Goal: Information Seeking & Learning: Check status

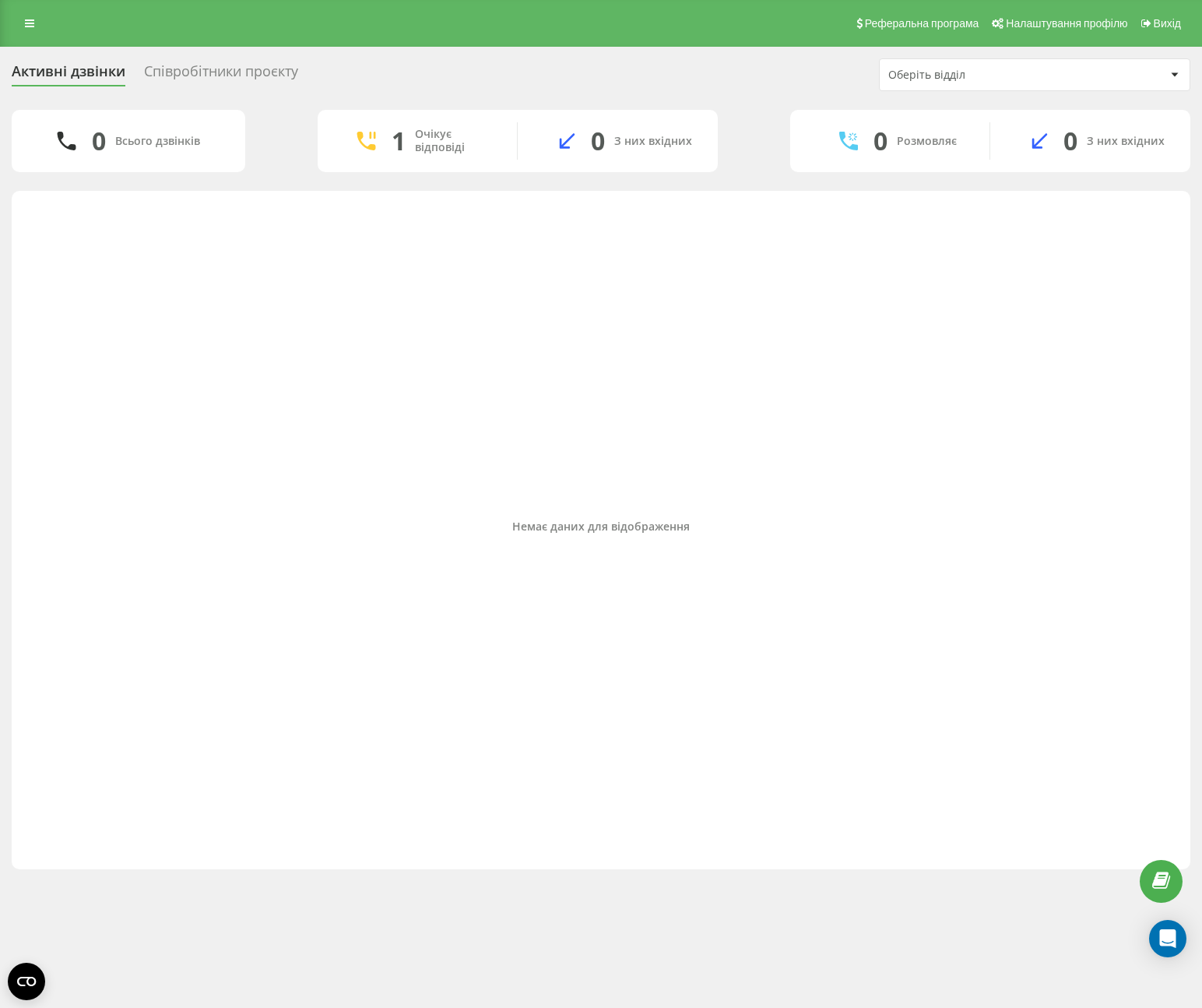
click at [26, 35] on div "Реферальна програма Налаштування профілю Вихід" at bounding box center [601, 23] width 1202 height 47
click at [28, 25] on icon at bounding box center [30, 23] width 10 height 11
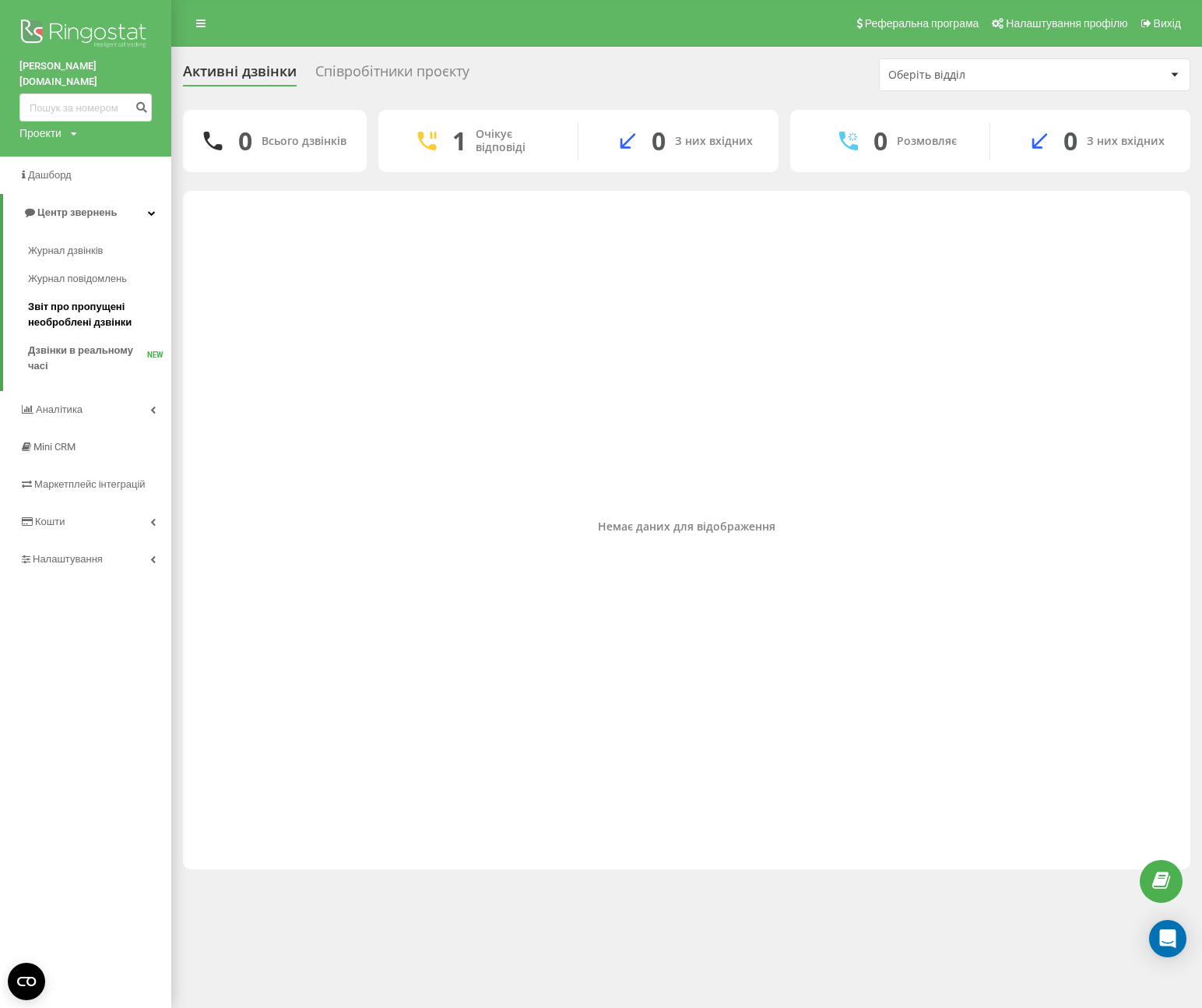
click at [96, 299] on span "Звіт про пропущені необроблені дзвінки" at bounding box center [95, 315] width 136 height 31
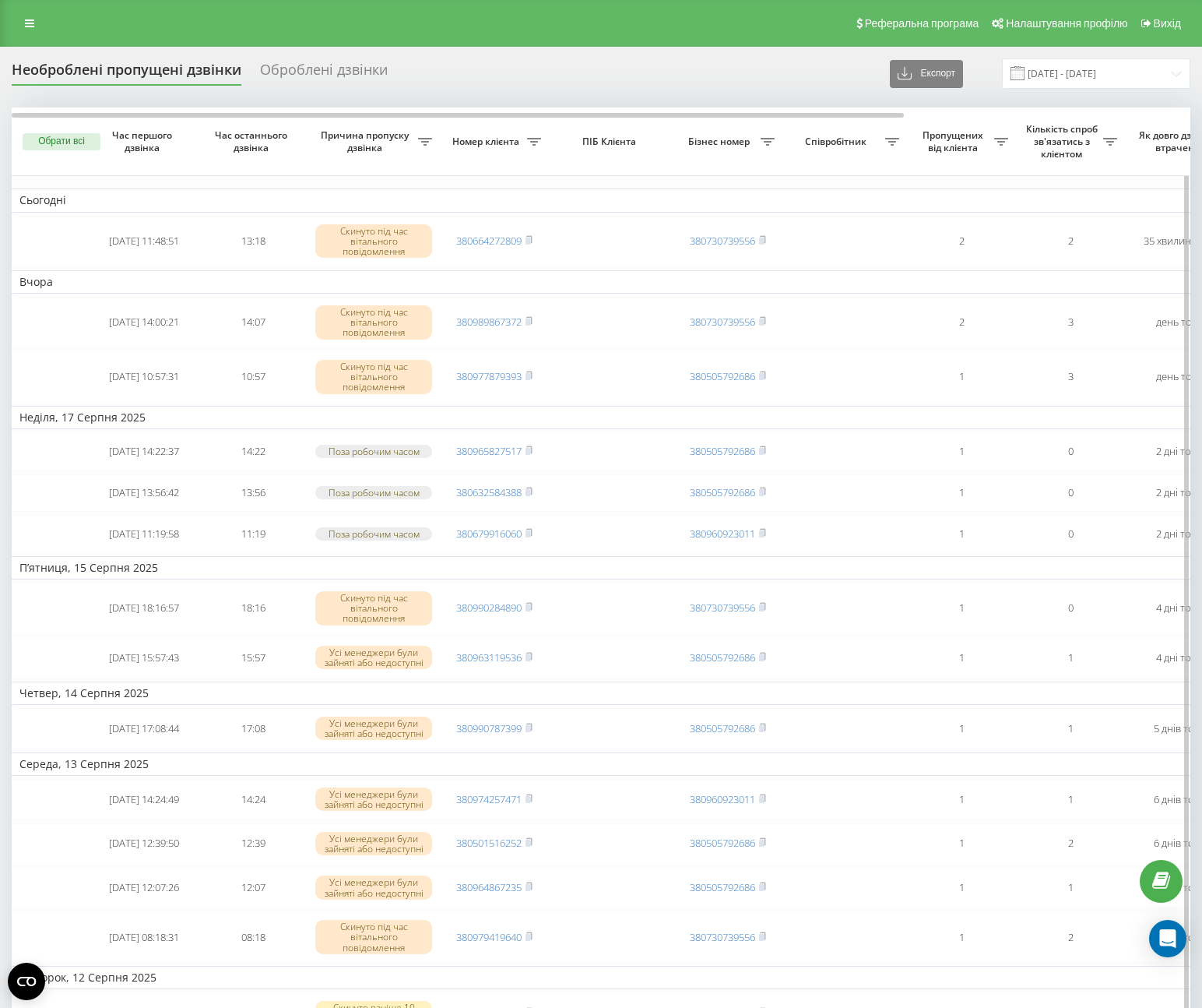
scroll to position [0, 7]
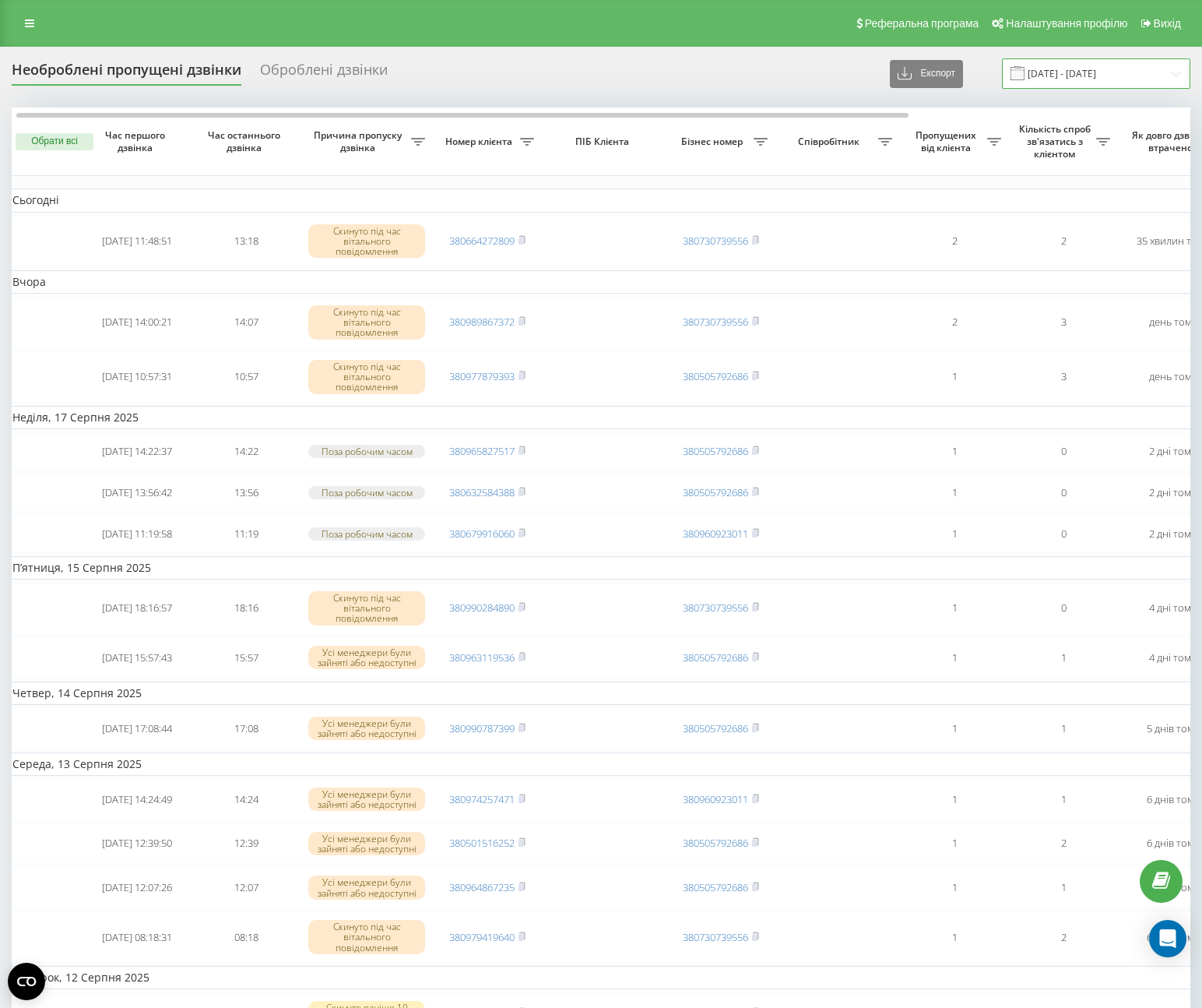
click at [1067, 71] on input "19.07.2025 - 19.08.2025" at bounding box center [1096, 74] width 188 height 31
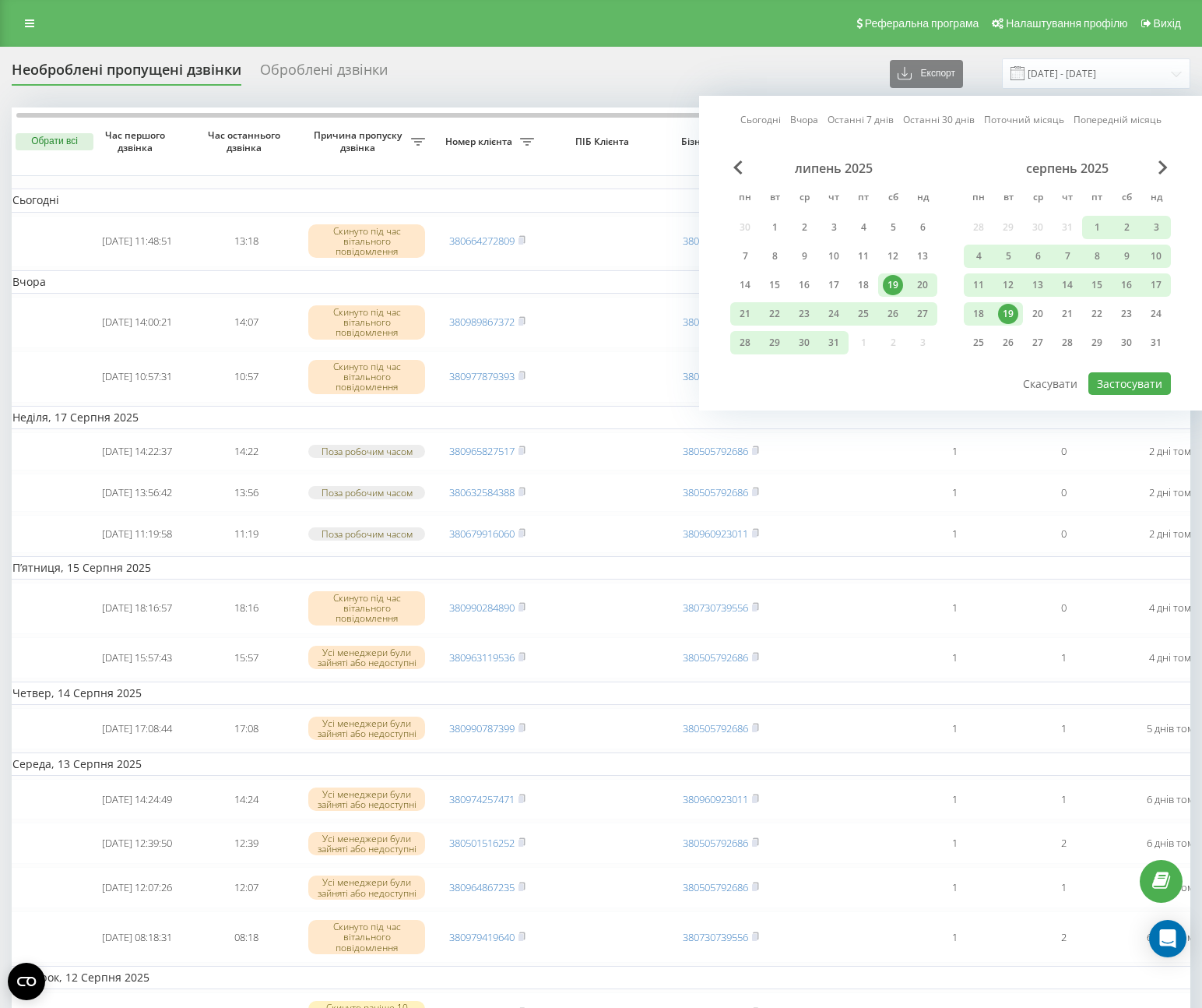
click at [770, 122] on link "Сьогодні" at bounding box center [761, 119] width 40 height 14
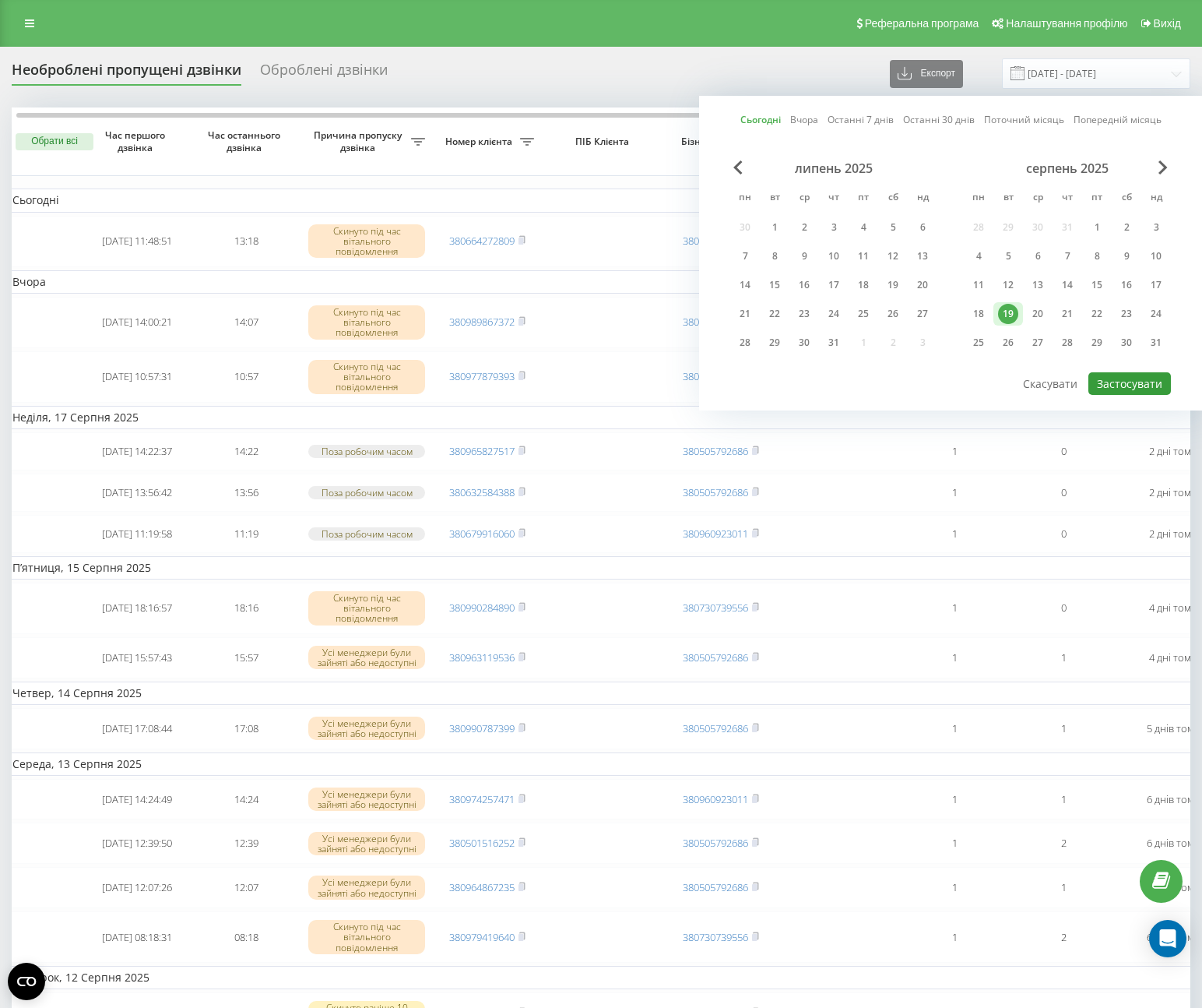
click at [1105, 380] on button "Застосувати" at bounding box center [1130, 383] width 83 height 22
type input "19.08.2025 - 19.08.2025"
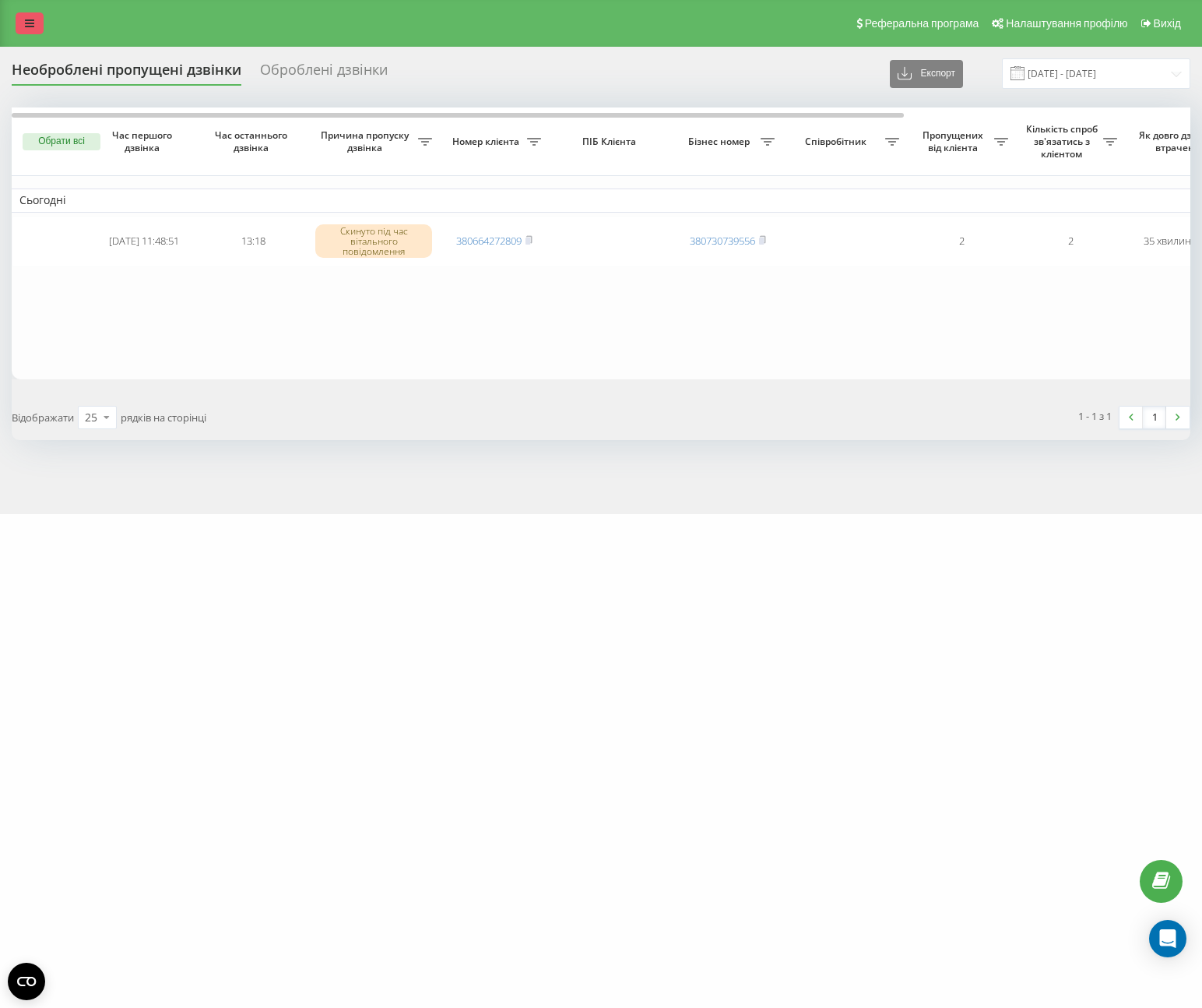
click at [31, 27] on icon at bounding box center [30, 23] width 10 height 11
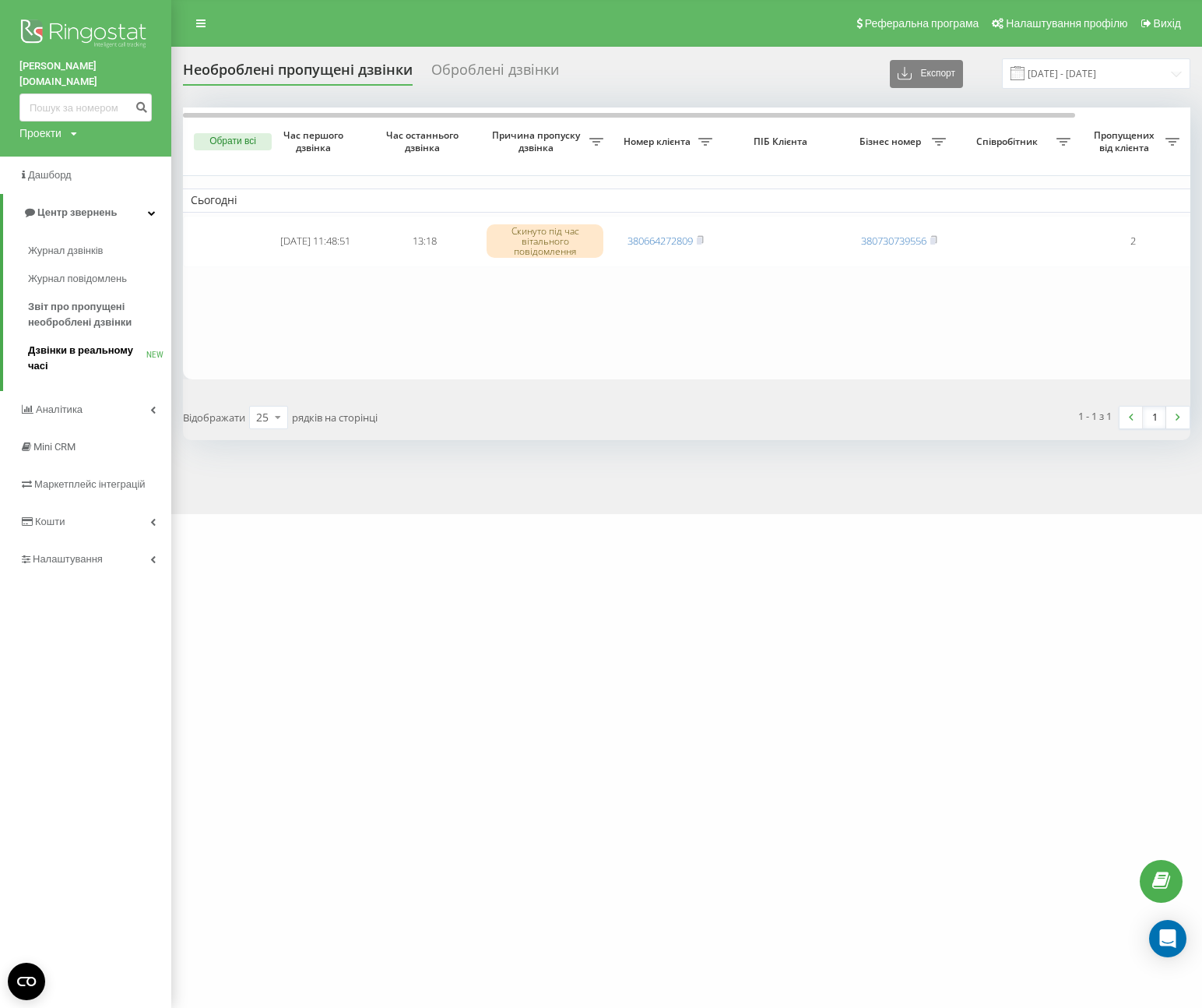
click at [63, 342] on span "Дзвінки в реальному часі" at bounding box center [87, 358] width 118 height 31
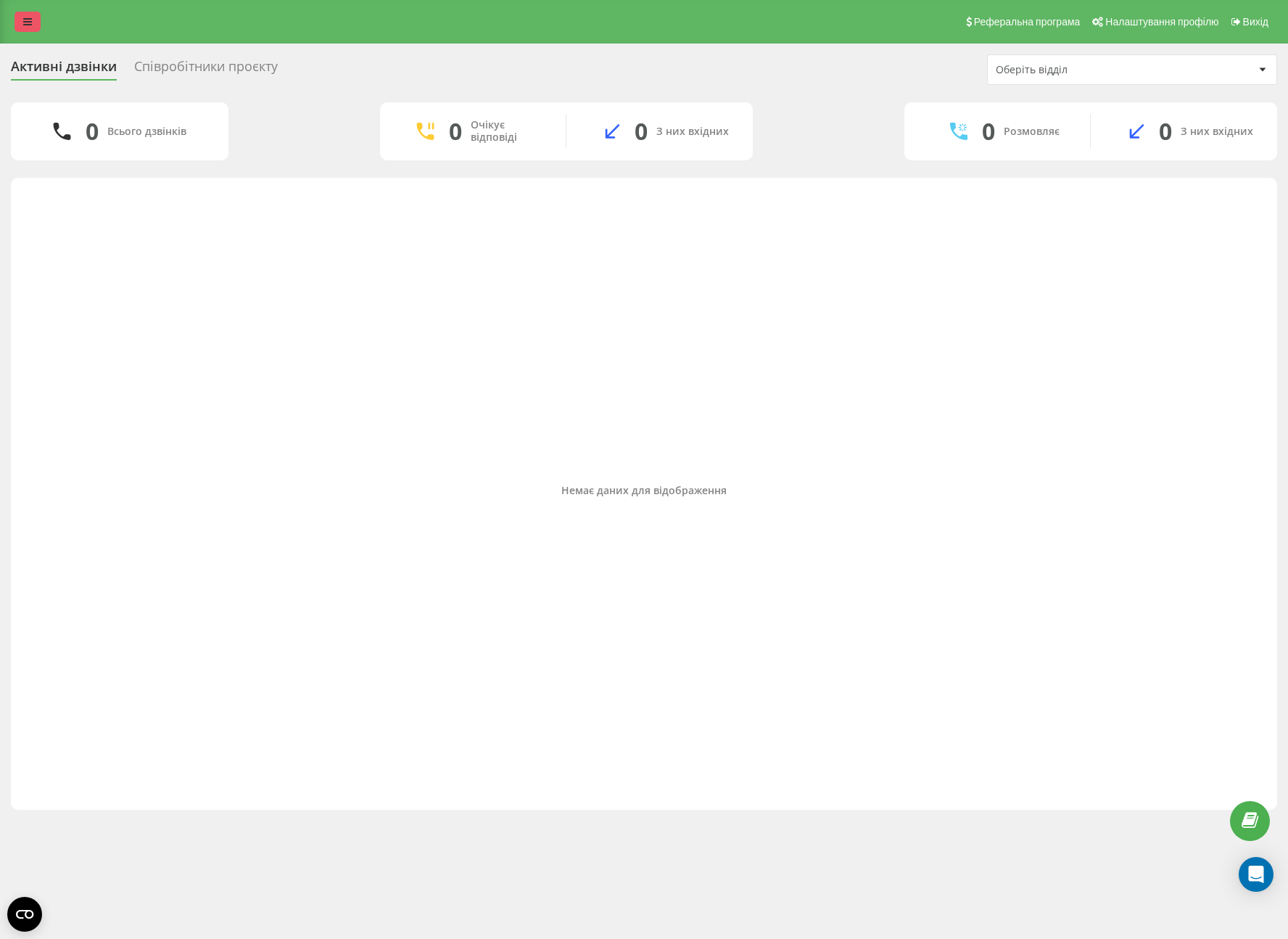
click at [34, 29] on link at bounding box center [27, 22] width 26 height 21
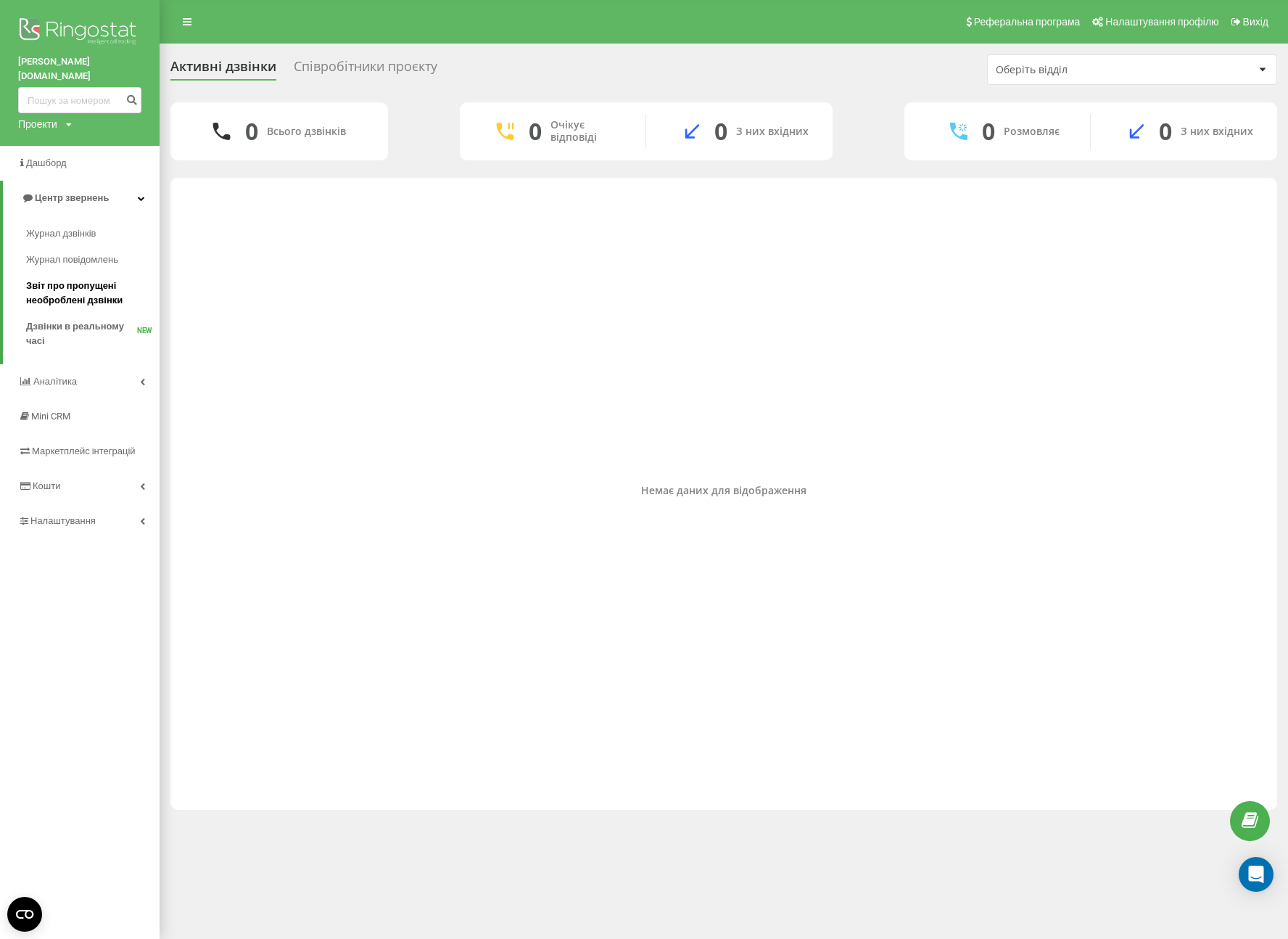
click at [82, 280] on span "Звіт про пропущені необроблені дзвінки" at bounding box center [89, 293] width 126 height 29
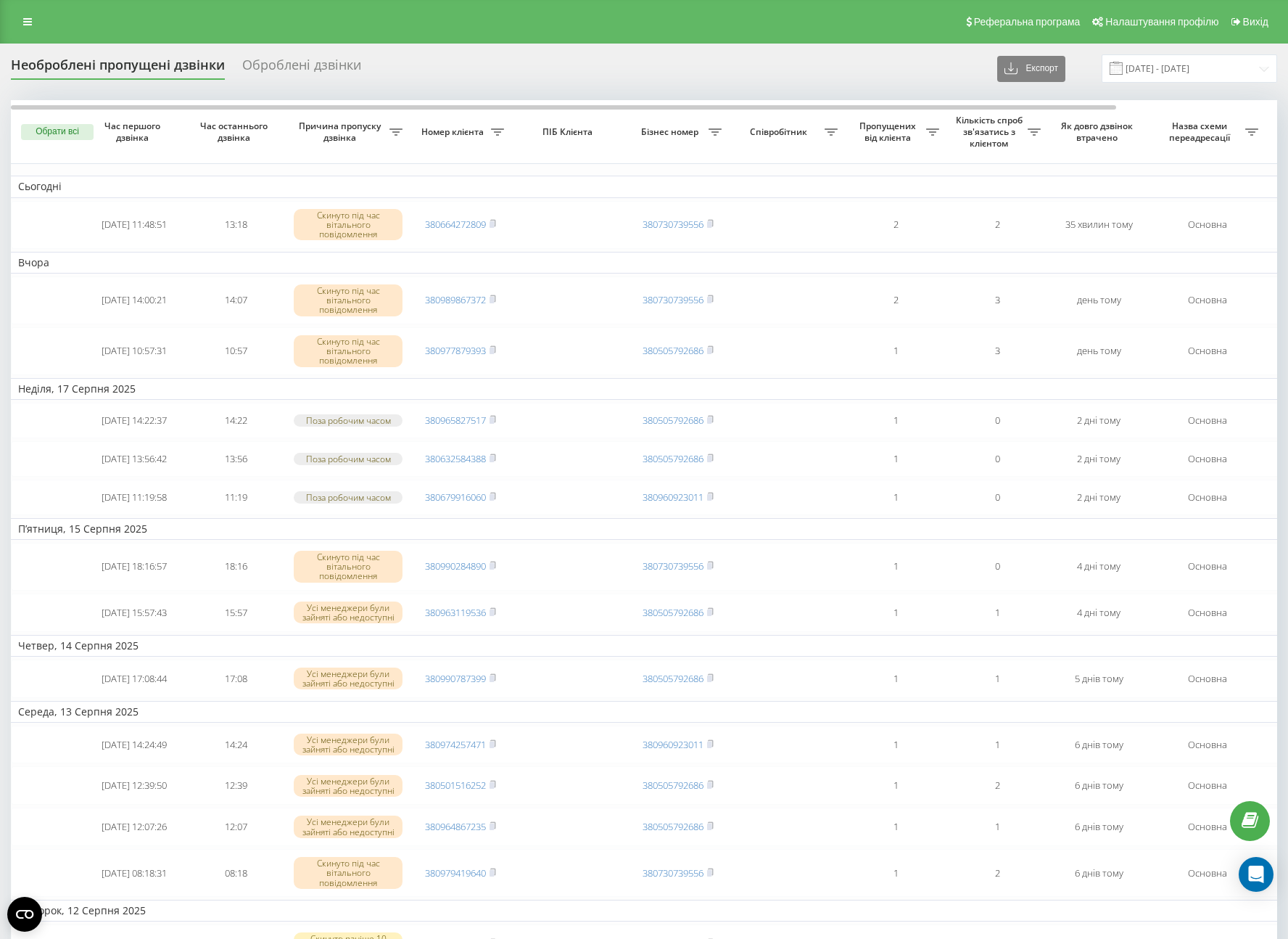
click at [302, 59] on div "Оброблені дзвінки" at bounding box center [301, 68] width 119 height 22
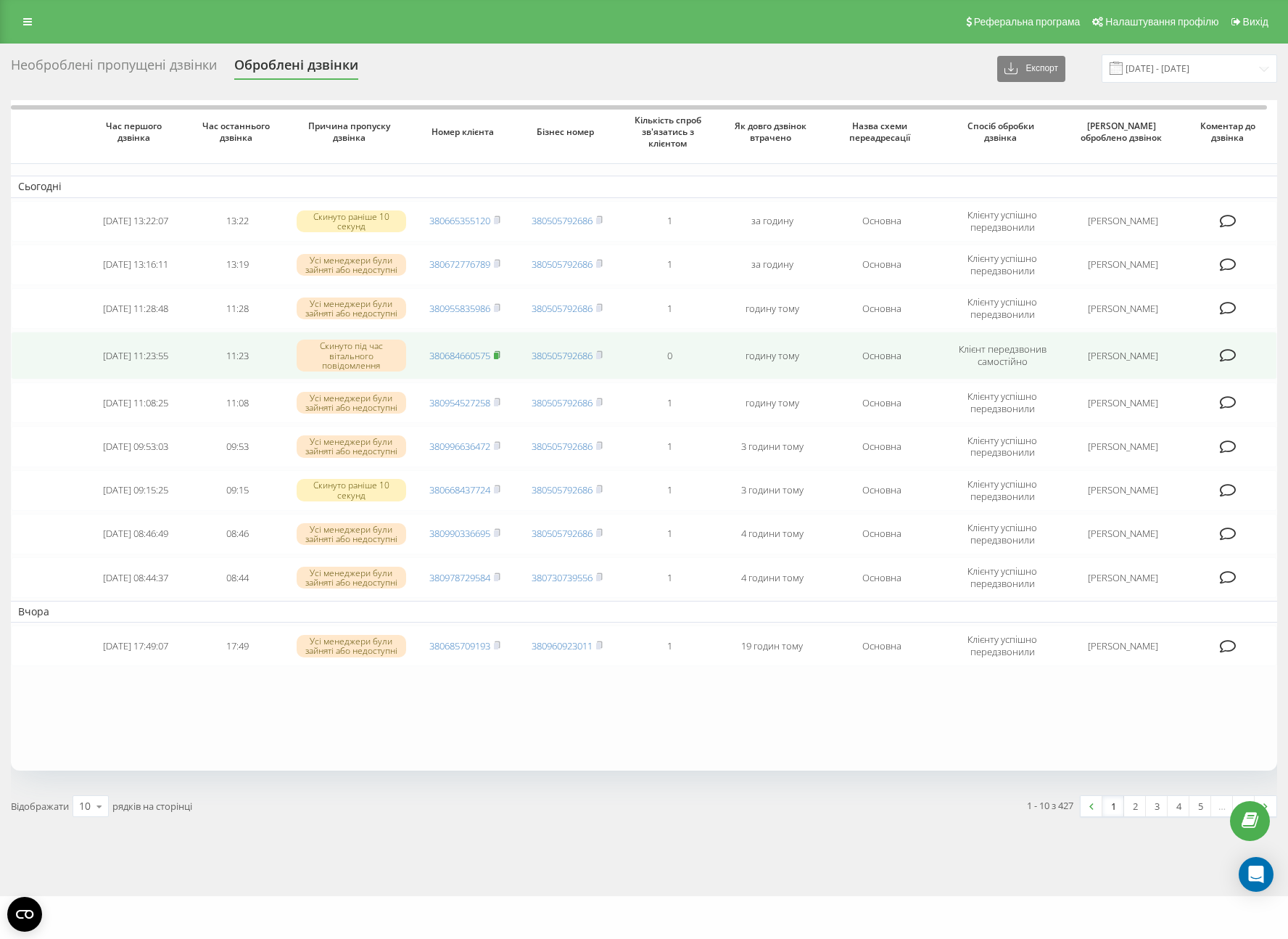
click at [498, 353] on rect at bounding box center [495, 355] width 4 height 6
click at [498, 355] on rect at bounding box center [495, 355] width 4 height 6
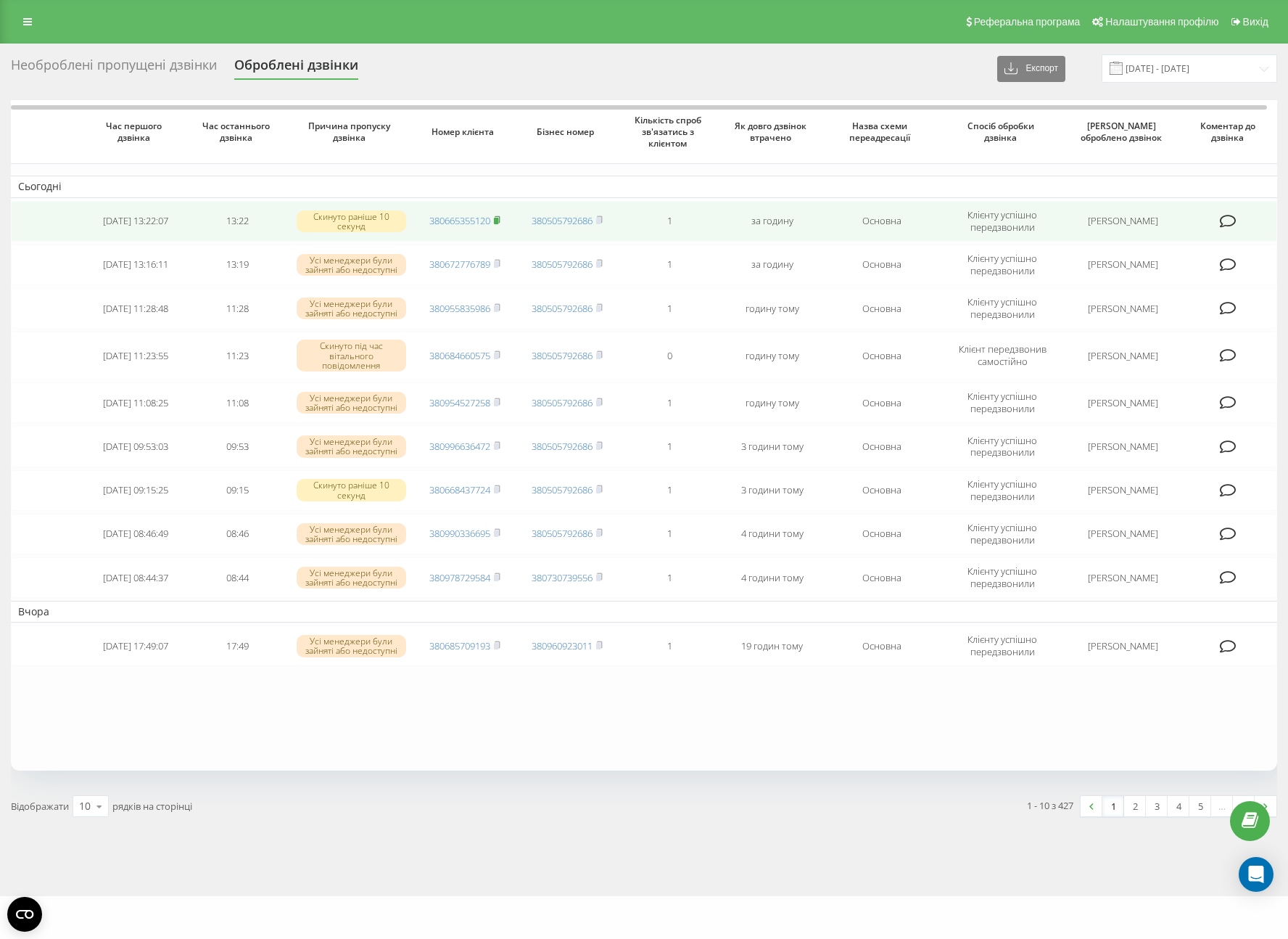
click at [501, 216] on icon at bounding box center [496, 220] width 6 height 9
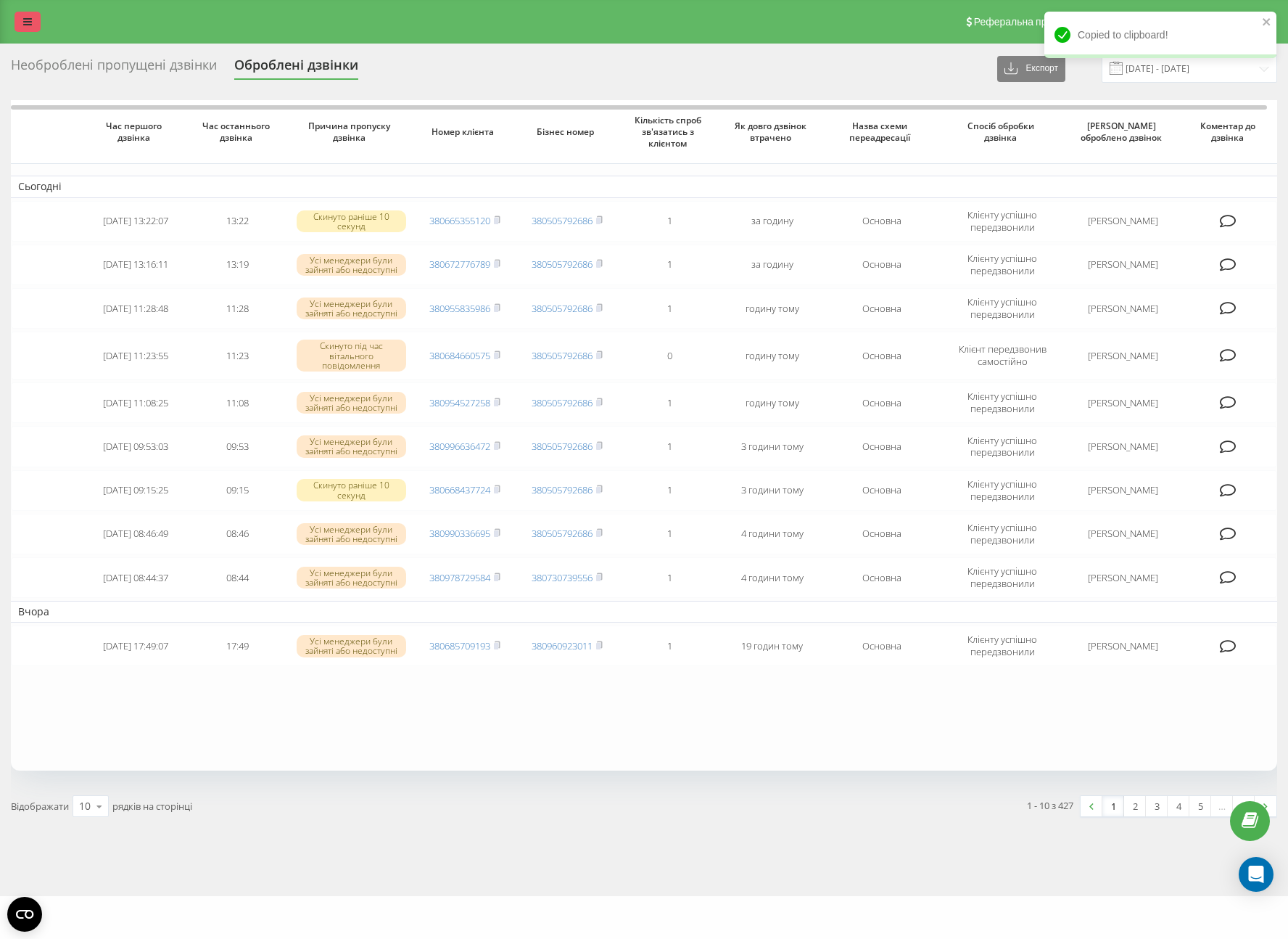
click at [30, 17] on icon at bounding box center [28, 22] width 9 height 10
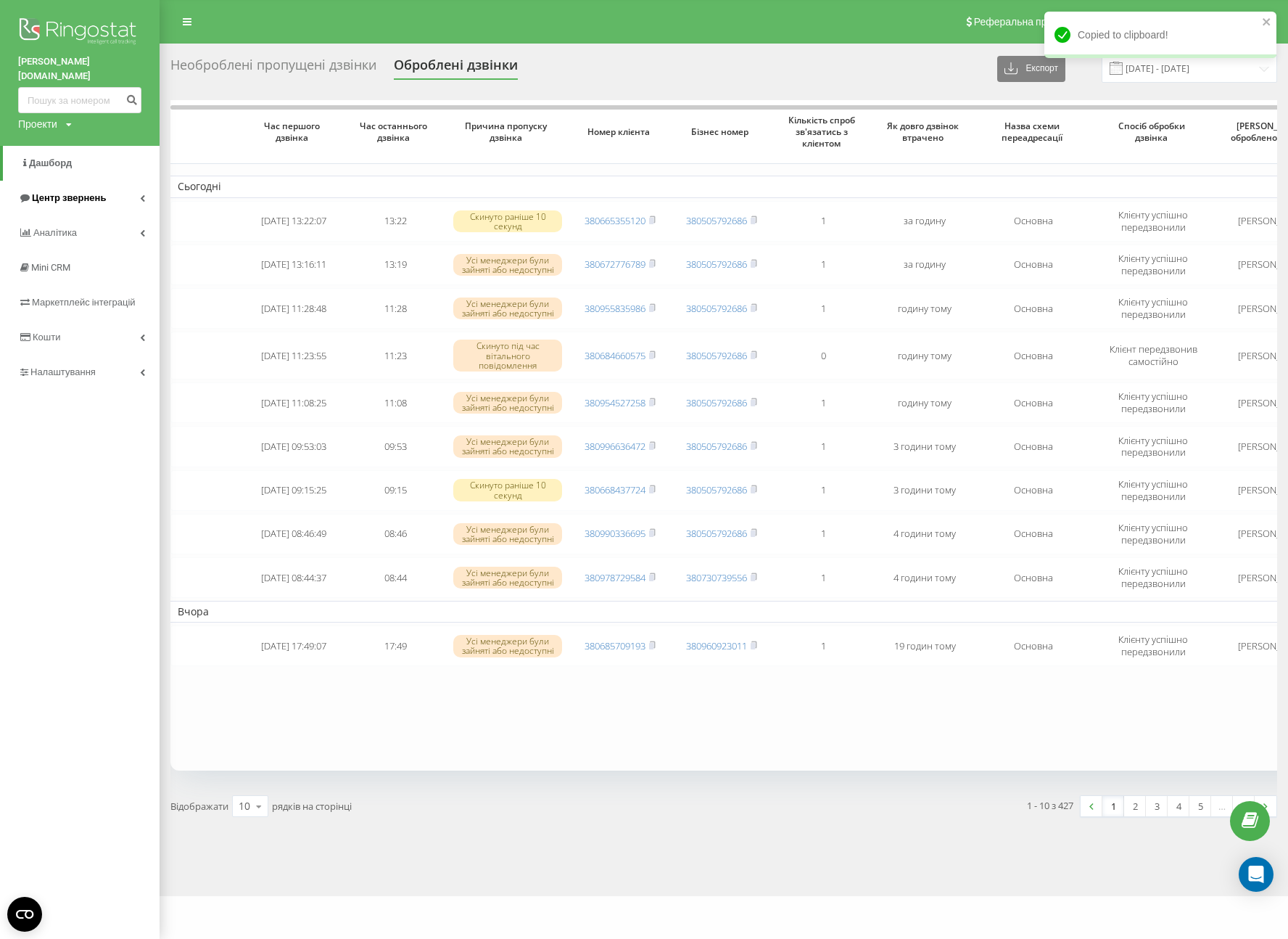
click at [70, 193] on span "Центр звернень" at bounding box center [69, 198] width 74 height 11
click at [82, 215] on div "Журнал дзвінків Журнал повідомлень Звіт про пропущені необроблені дзвінки Дзвін…" at bounding box center [80, 282] width 159 height 134
click at [82, 227] on span "Журнал дзвінків" at bounding box center [64, 234] width 77 height 14
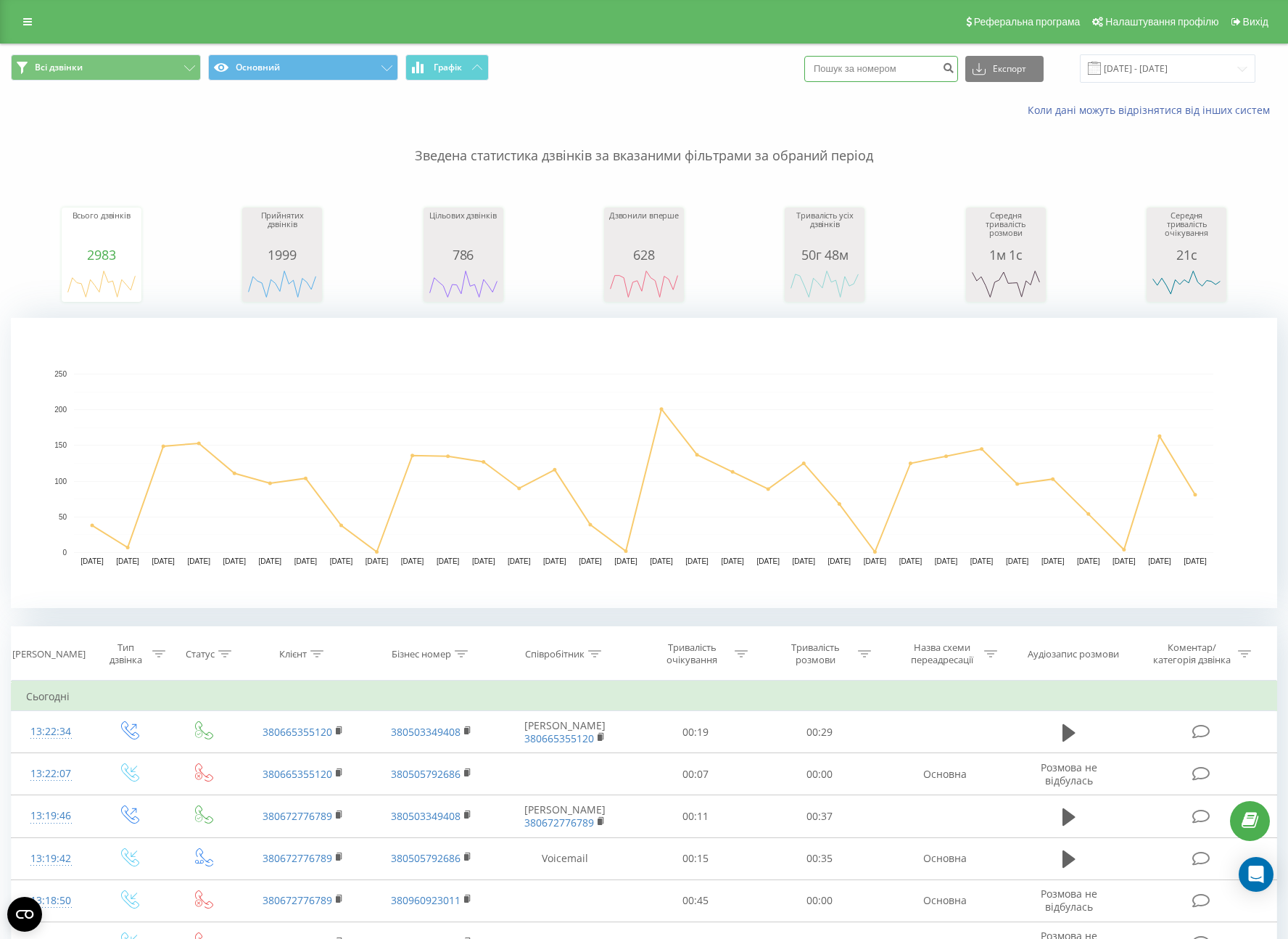
click at [861, 78] on input at bounding box center [881, 68] width 154 height 26
paste input "380672776789"
type input "380672776789"
click at [958, 73] on button "submit" at bounding box center [949, 68] width 20 height 26
